Goal: Task Accomplishment & Management: Use online tool/utility

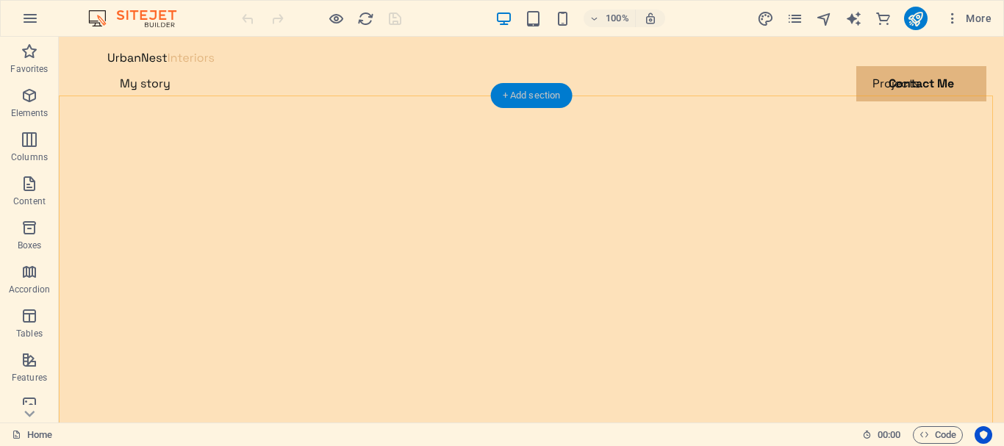
click at [520, 95] on div "+ Add section" at bounding box center [532, 95] width 82 height 25
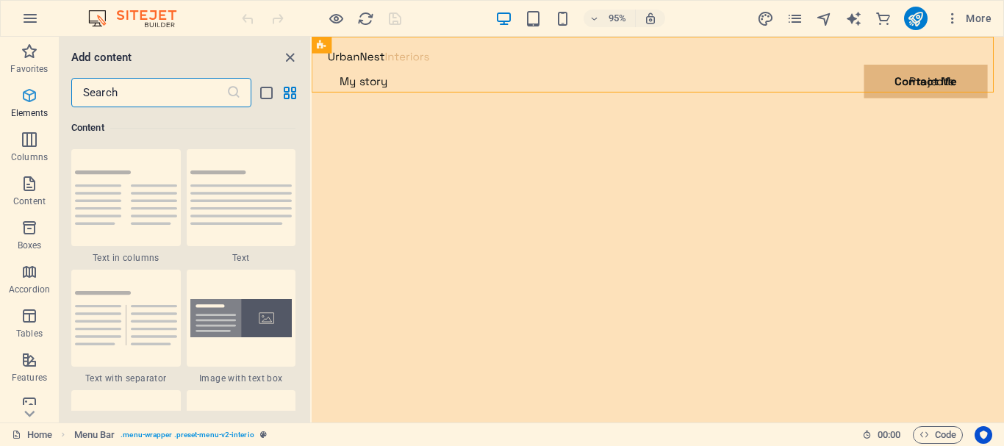
scroll to position [2571, 0]
click at [115, 97] on input "text" at bounding box center [148, 92] width 155 height 29
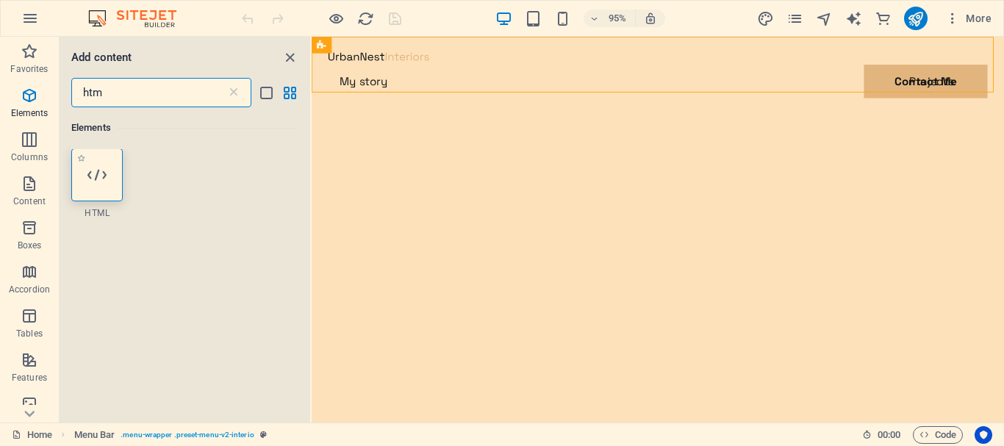
scroll to position [0, 0]
type input "htm"
click at [101, 174] on icon at bounding box center [96, 175] width 19 height 19
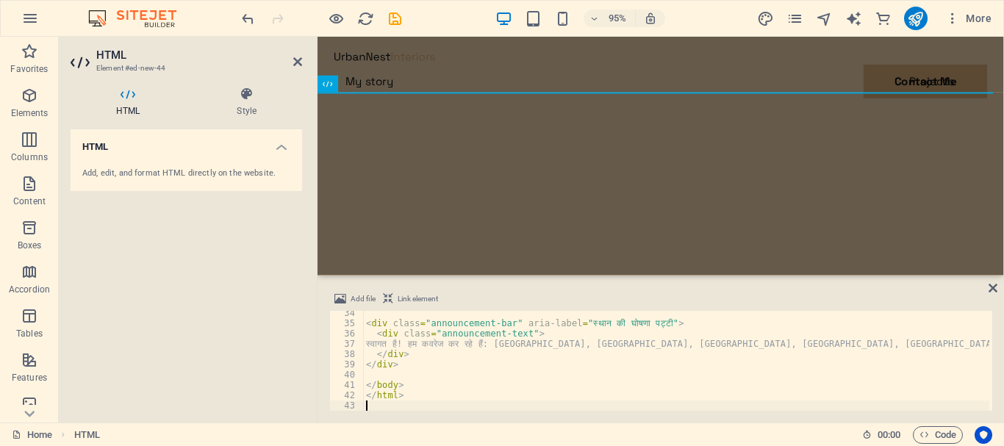
scroll to position [342, 0]
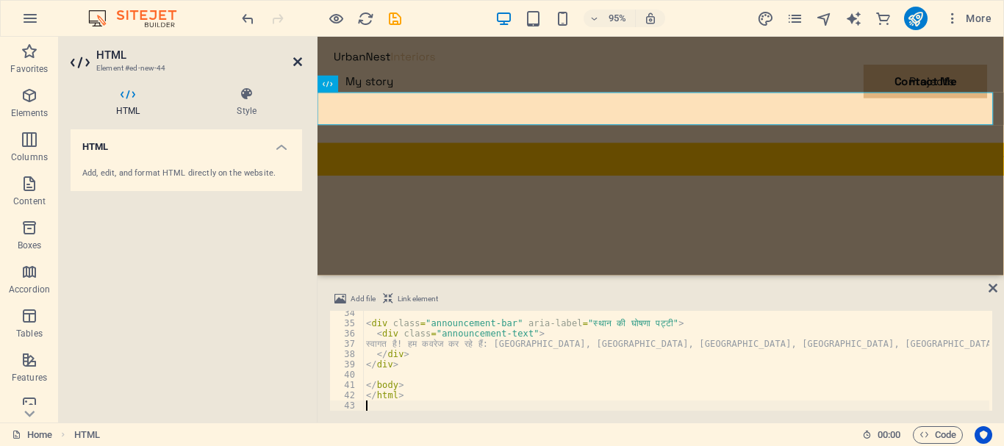
click at [296, 59] on icon at bounding box center [297, 62] width 9 height 12
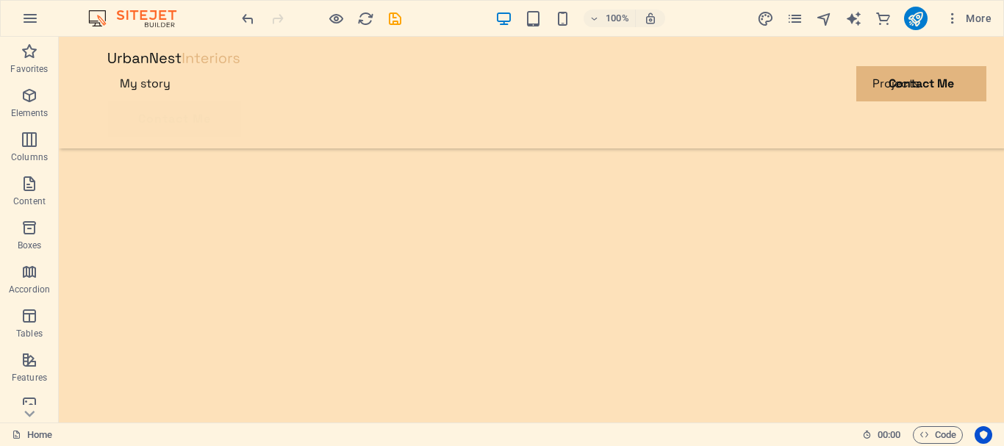
scroll to position [378, 0]
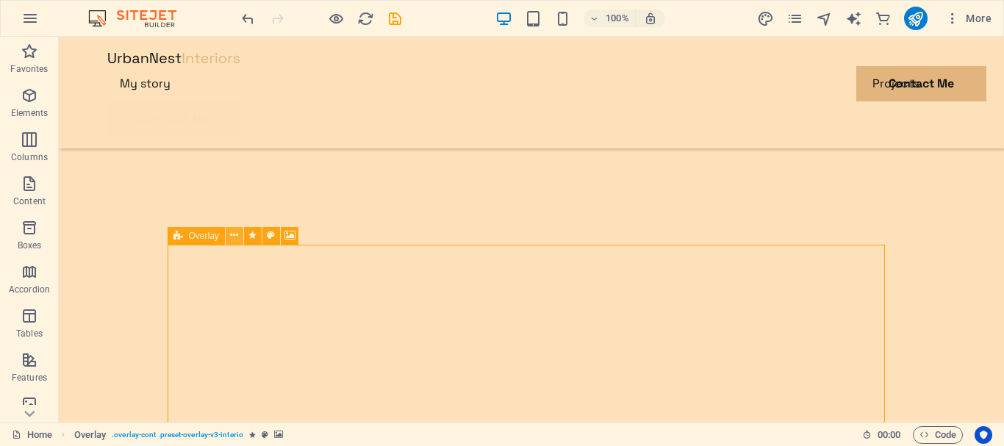
click at [232, 235] on icon at bounding box center [234, 235] width 8 height 15
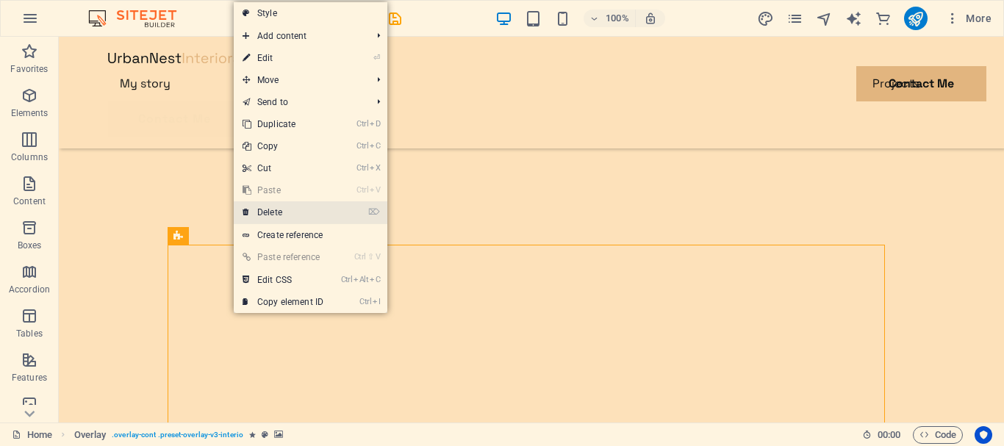
click at [296, 209] on link "⌦ Delete" at bounding box center [283, 212] width 98 height 22
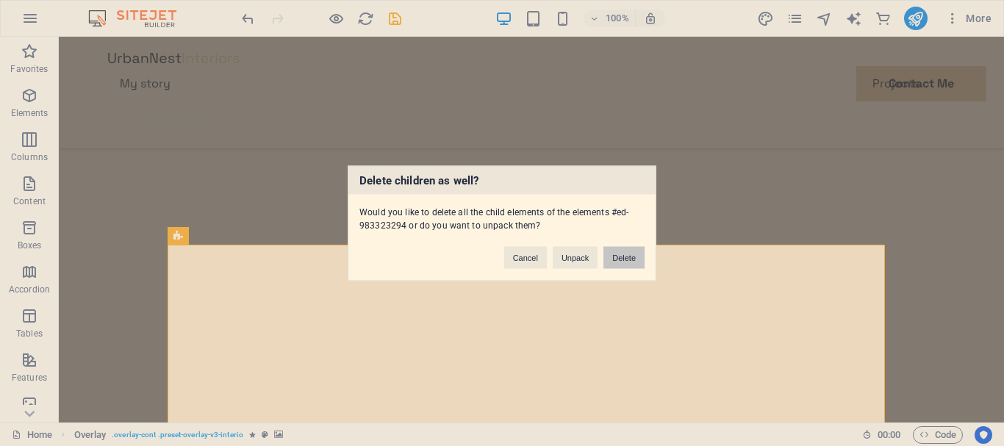
click at [633, 255] on button "Delete" at bounding box center [623, 257] width 41 height 22
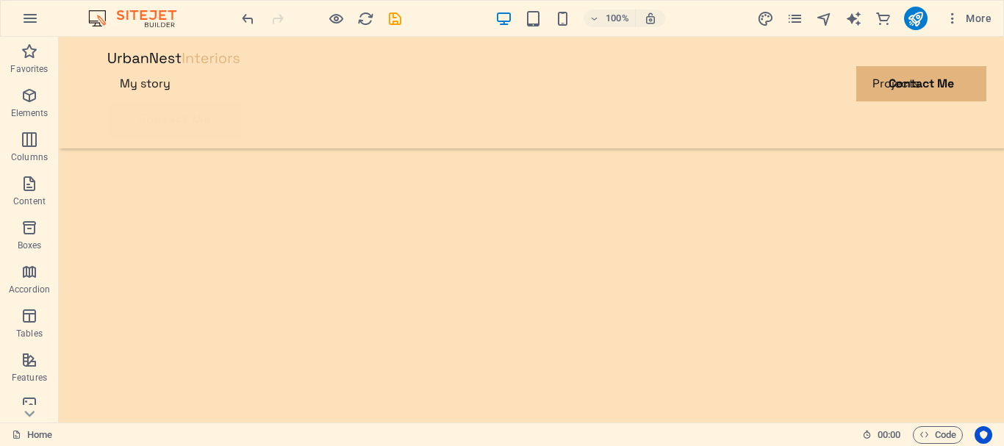
scroll to position [427, 0]
click at [138, 185] on icon at bounding box center [135, 186] width 8 height 15
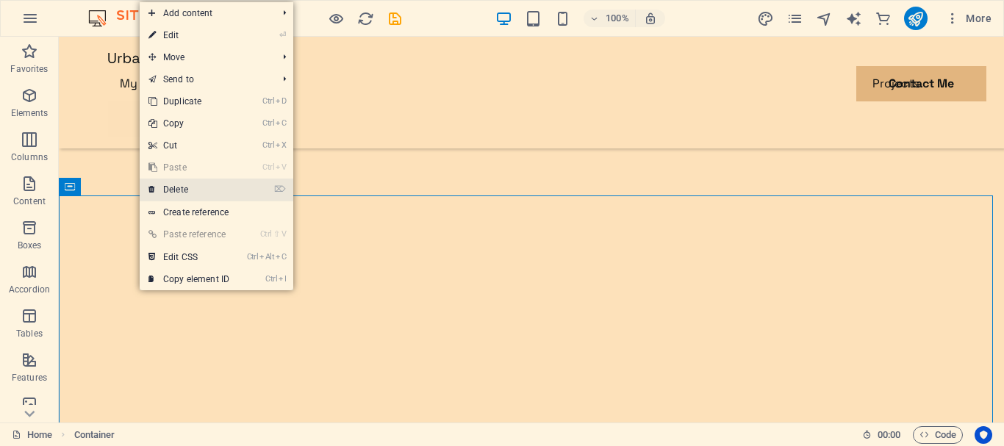
click at [170, 185] on link "⌦ Delete" at bounding box center [189, 190] width 98 height 22
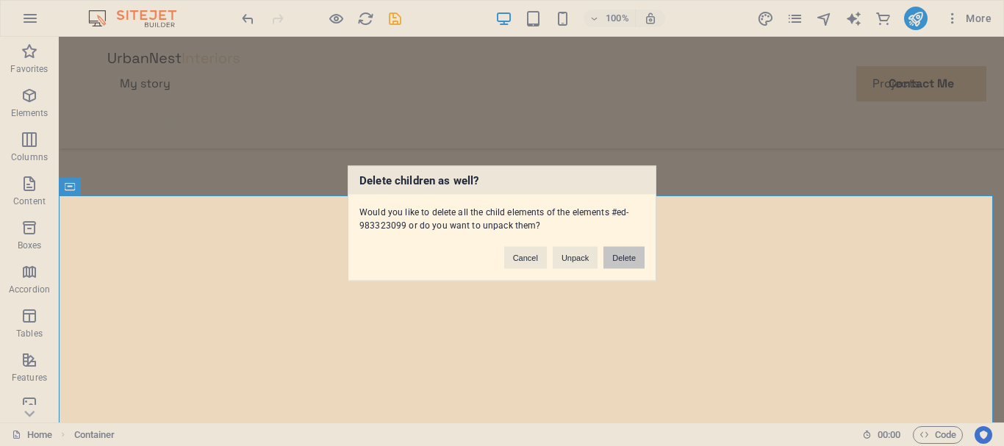
click at [638, 256] on button "Delete" at bounding box center [623, 257] width 41 height 22
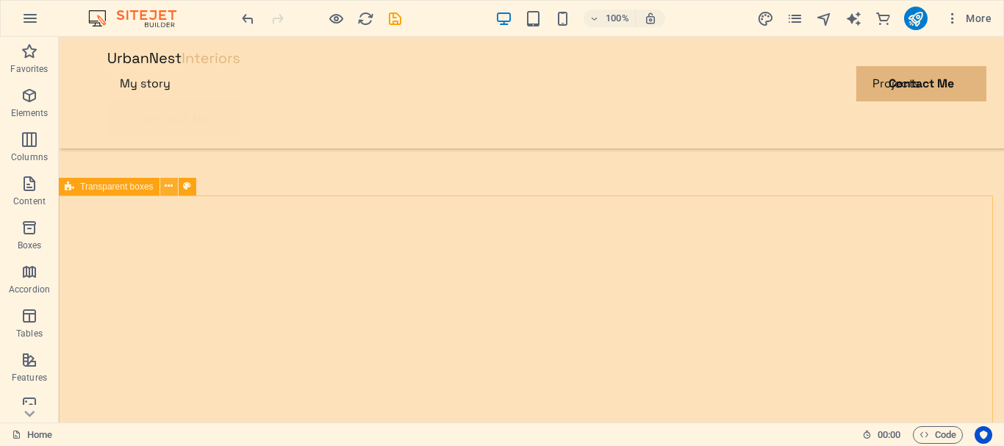
click at [170, 184] on icon at bounding box center [169, 186] width 8 height 15
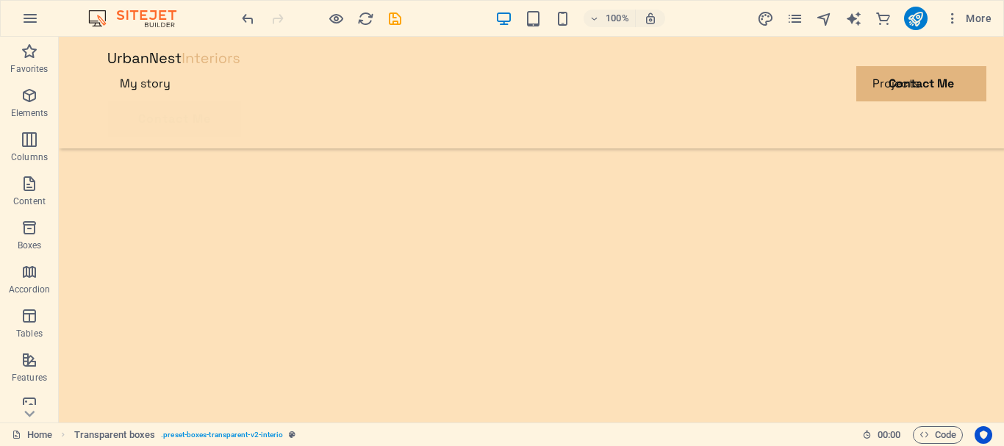
scroll to position [0, 0]
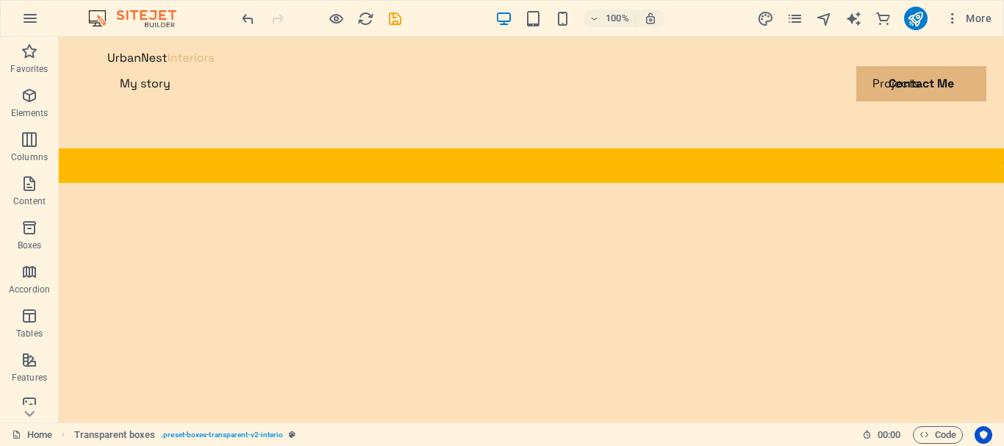
drag, startPoint x: 1002, startPoint y: 148, endPoint x: 1010, endPoint y: 47, distance: 101.8
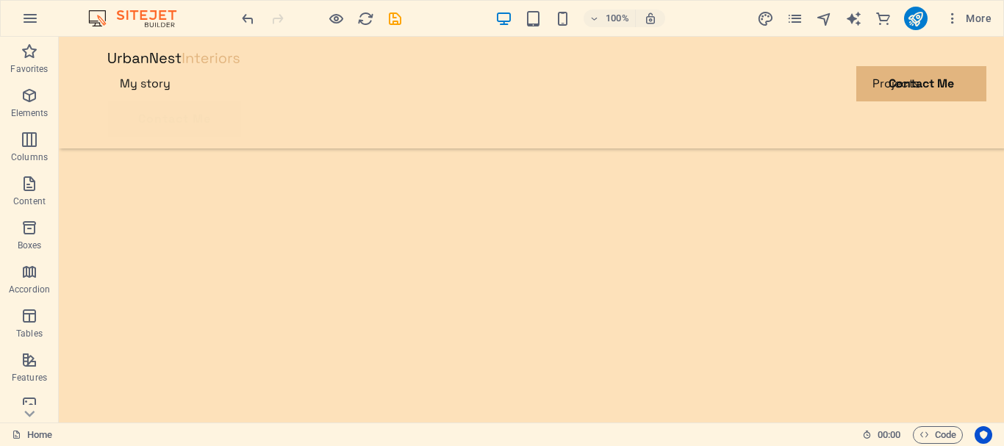
scroll to position [866, 0]
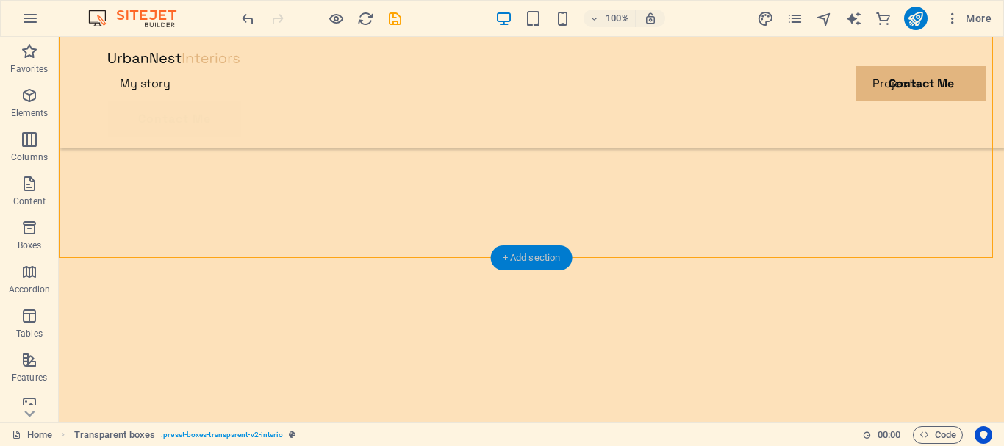
drag, startPoint x: 520, startPoint y: 249, endPoint x: 214, endPoint y: 223, distance: 307.5
click at [520, 249] on div "+ Add section" at bounding box center [532, 257] width 82 height 25
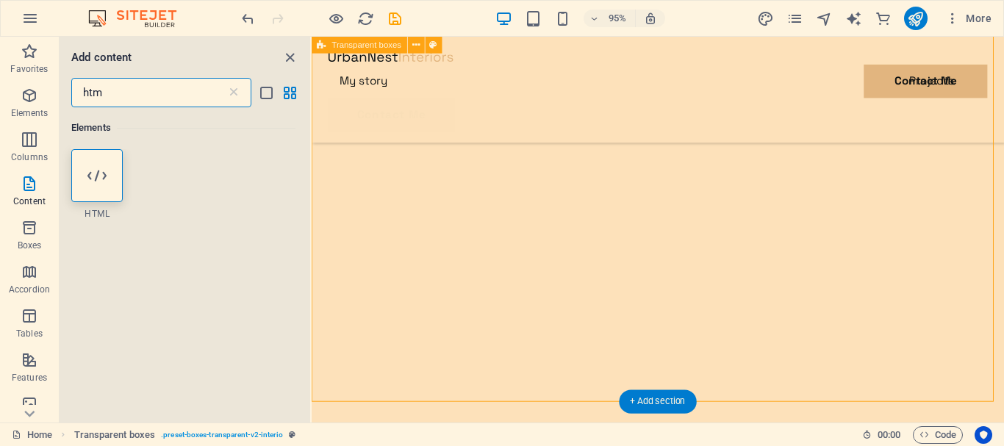
scroll to position [766, 0]
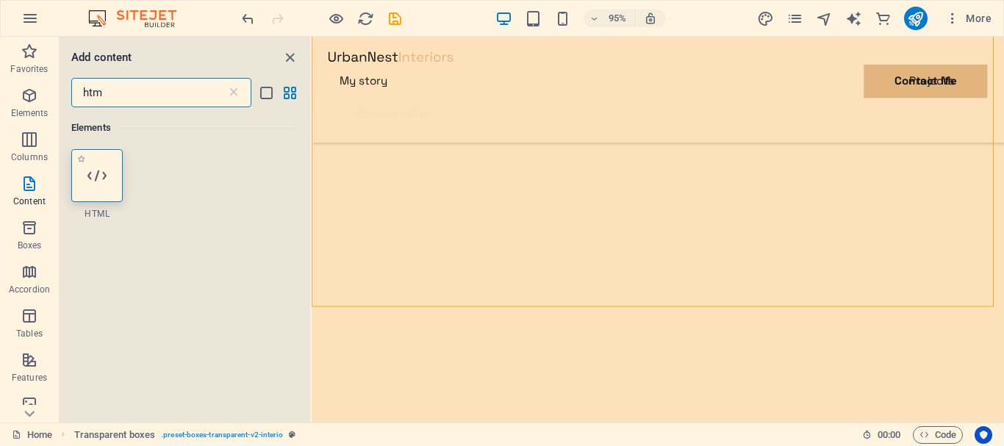
click at [97, 179] on icon at bounding box center [96, 175] width 19 height 19
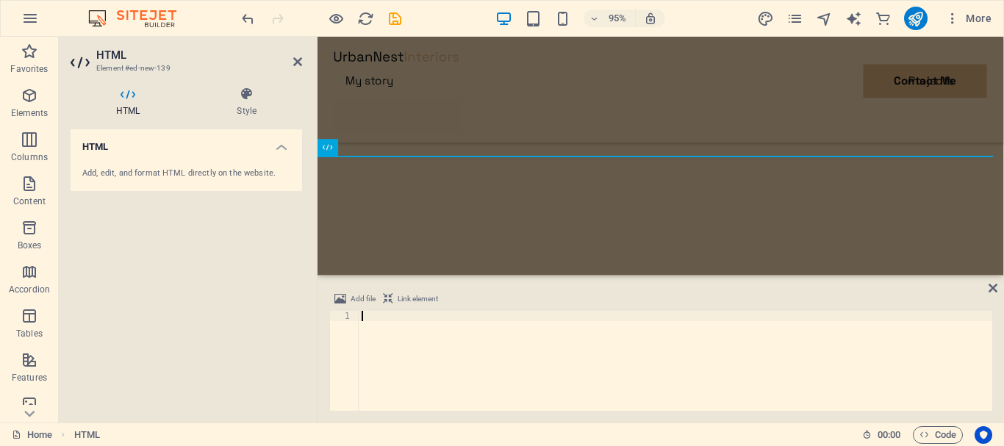
scroll to position [353, 0]
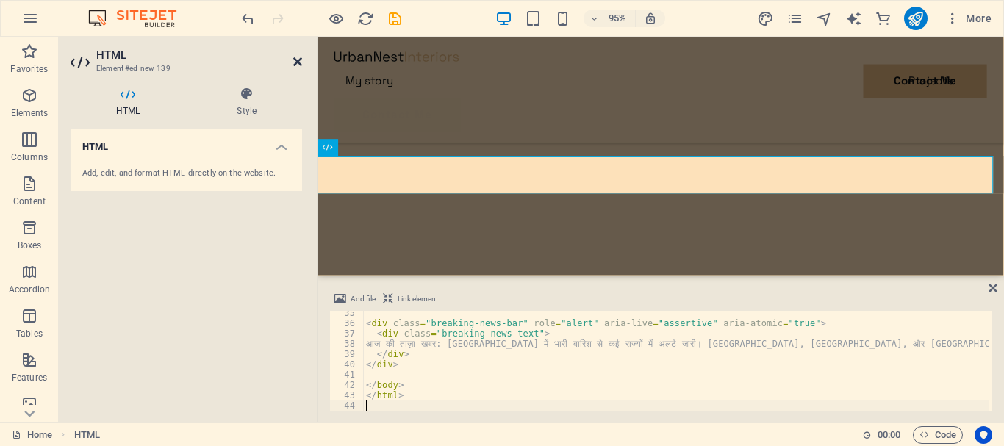
click at [298, 60] on icon at bounding box center [297, 62] width 9 height 12
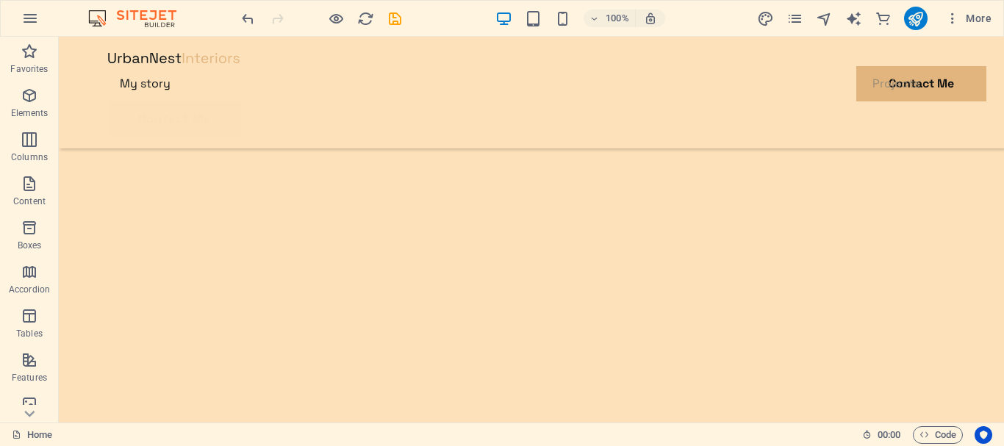
scroll to position [979, 0]
click at [135, 178] on icon at bounding box center [135, 175] width 8 height 15
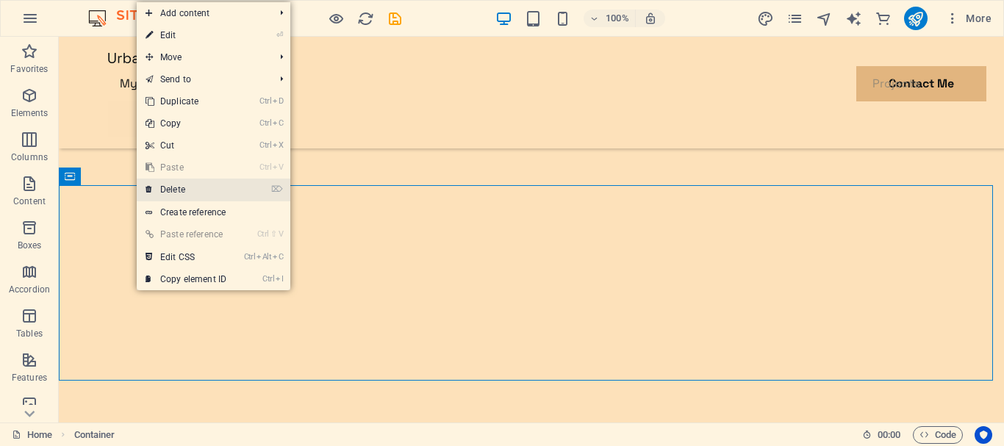
click at [170, 187] on link "⌦ Delete" at bounding box center [186, 190] width 98 height 22
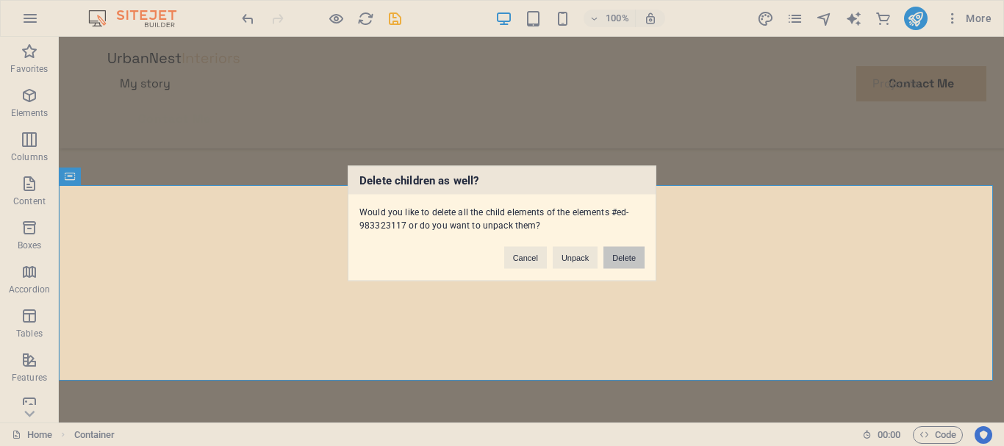
click at [633, 258] on button "Delete" at bounding box center [623, 257] width 41 height 22
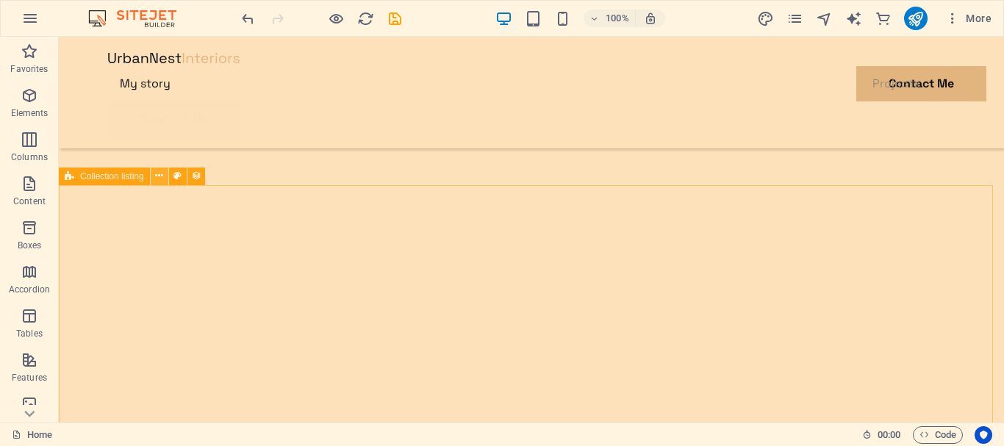
click at [159, 181] on icon at bounding box center [159, 175] width 8 height 15
click at [157, 176] on icon at bounding box center [159, 175] width 8 height 15
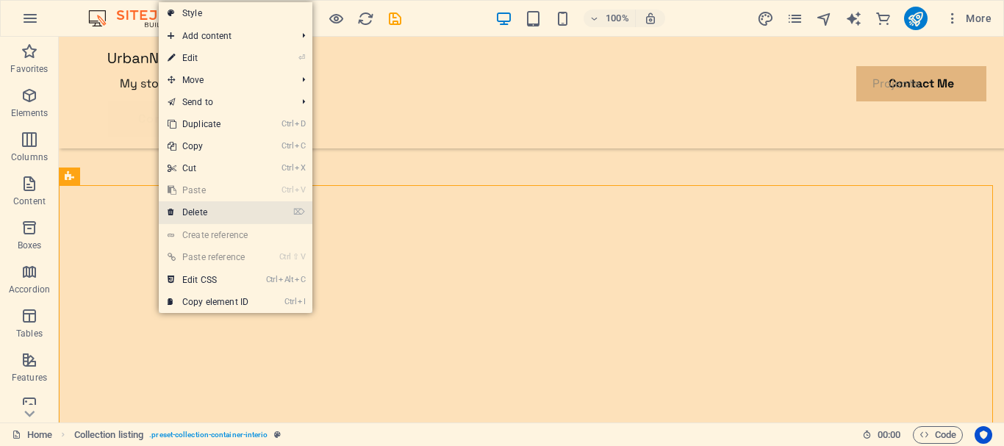
click at [215, 209] on link "⌦ Delete" at bounding box center [208, 212] width 98 height 22
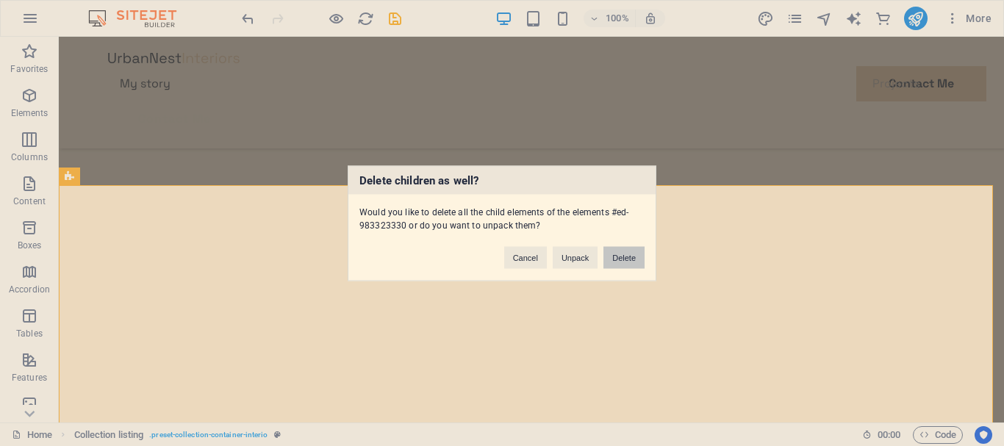
click at [623, 258] on button "Delete" at bounding box center [623, 257] width 41 height 22
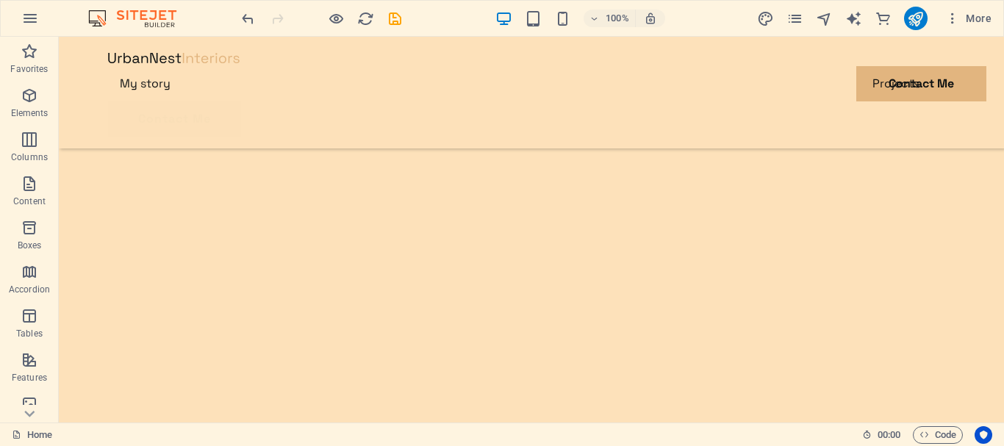
scroll to position [0, 0]
